Goal: Information Seeking & Learning: Learn about a topic

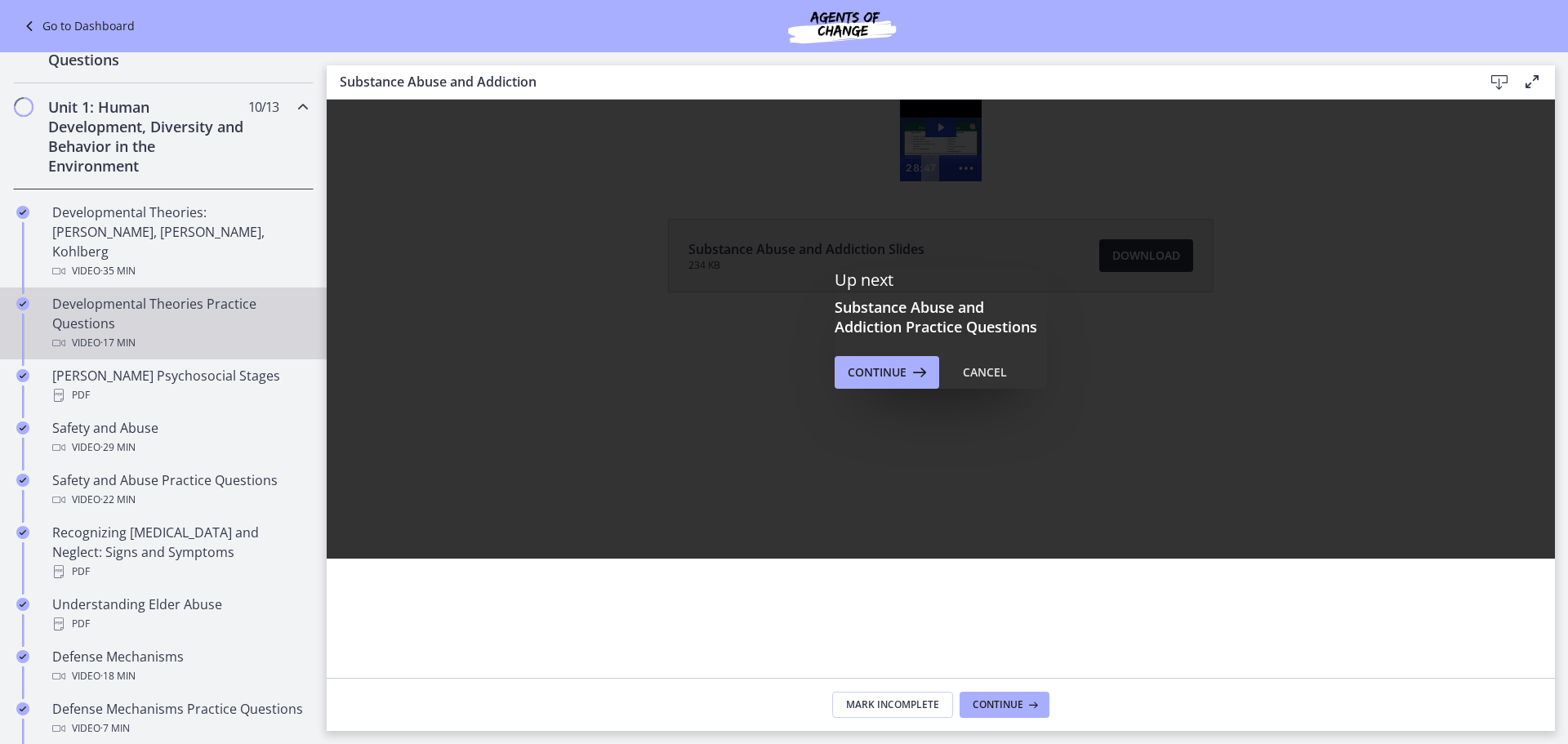
scroll to position [326, 0]
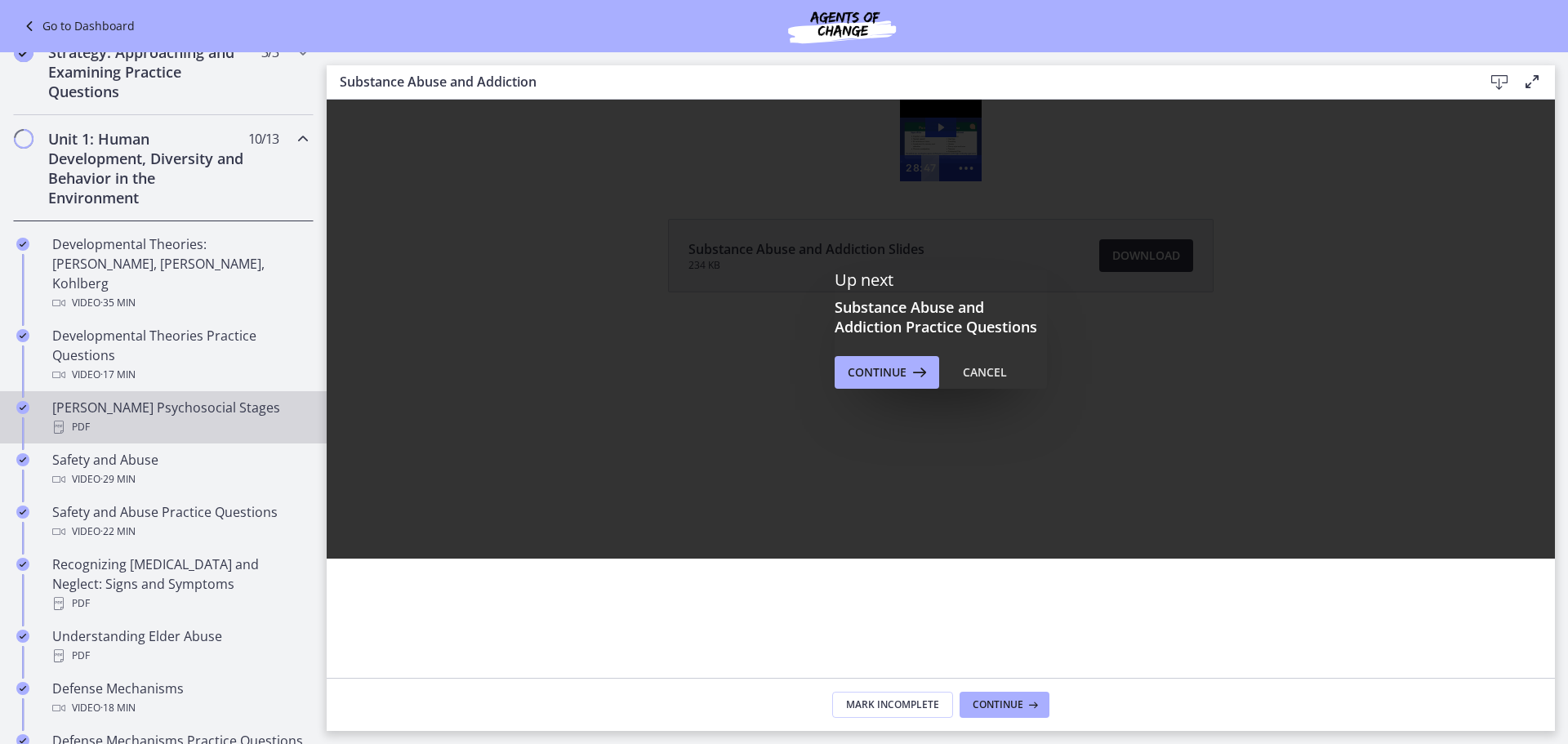
click at [207, 398] on div "[PERSON_NAME] Psychosocial Stages PDF" at bounding box center [179, 418] width 255 height 39
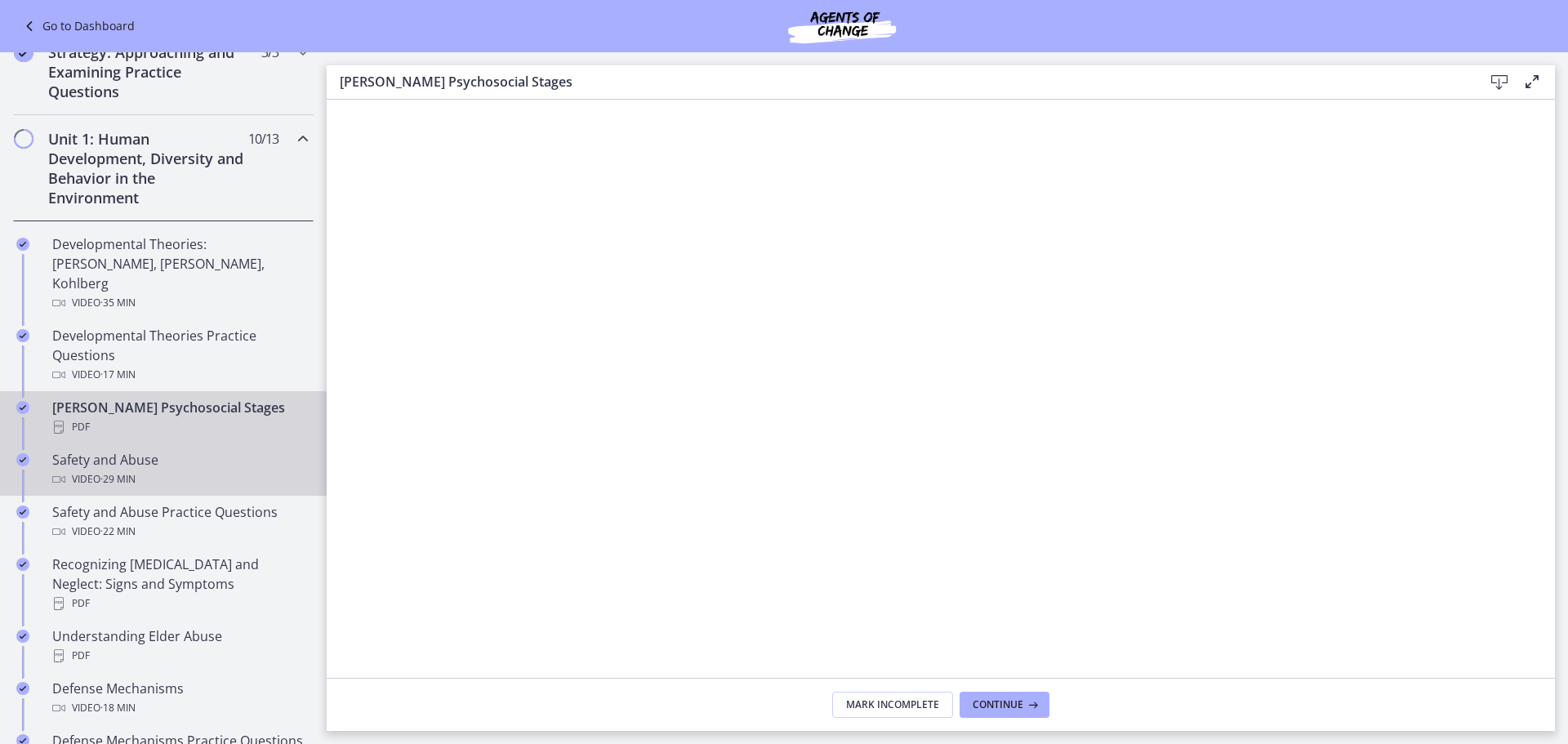
click at [177, 450] on div "Safety and Abuse Video · 29 min" at bounding box center [179, 470] width 255 height 39
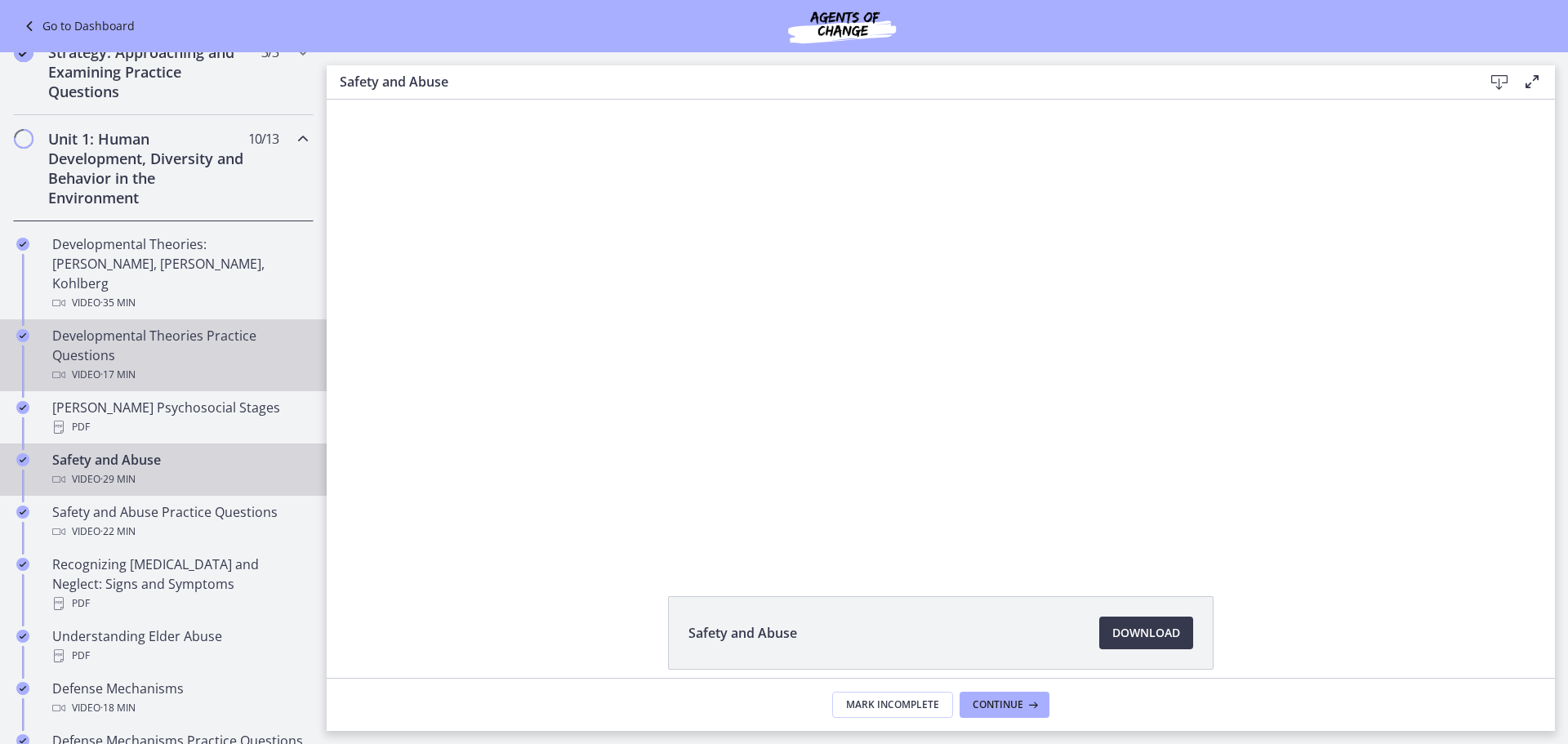
click at [200, 329] on div "Developmental Theories Practice Questions Video · 17 min" at bounding box center [179, 355] width 255 height 59
click at [193, 450] on div "Safety and Abuse Video · 29 min" at bounding box center [179, 470] width 255 height 39
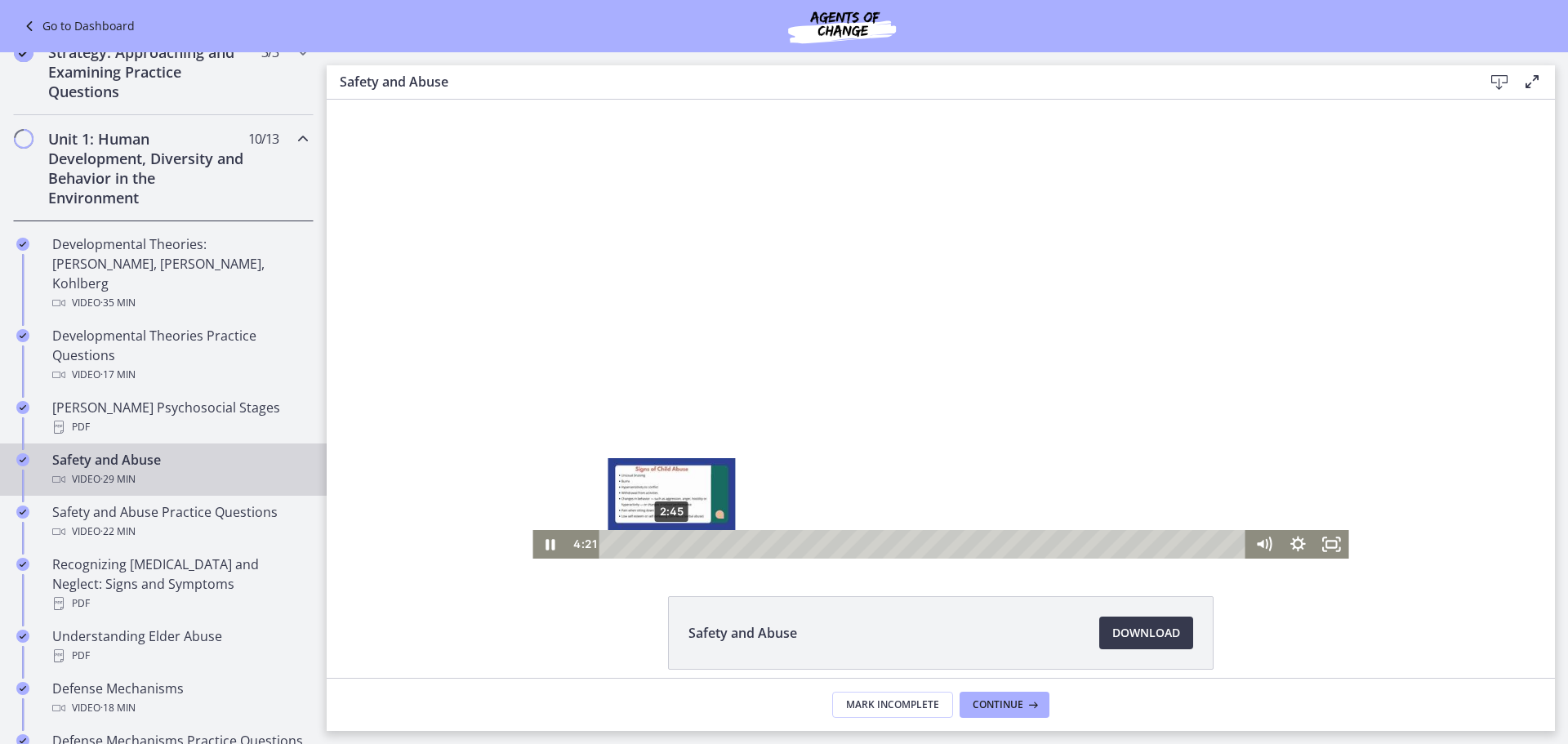
click at [664, 544] on div "2:45" at bounding box center [926, 543] width 627 height 28
click at [652, 422] on div at bounding box center [940, 329] width 816 height 459
